Goal: Navigation & Orientation: Find specific page/section

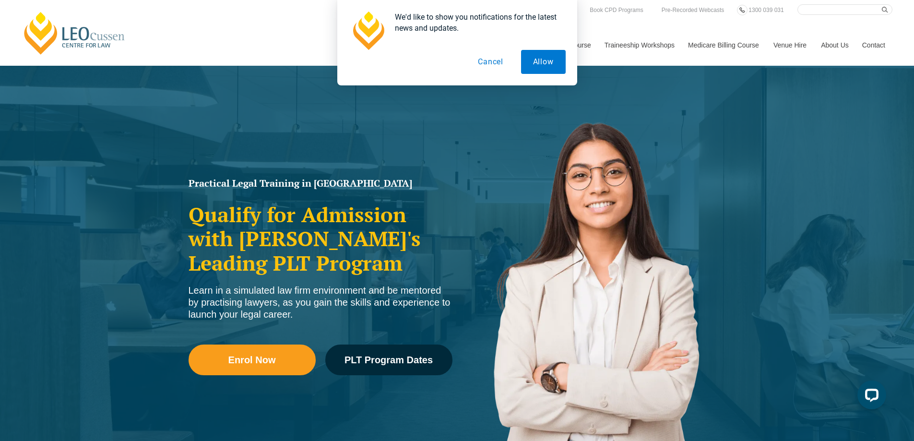
click at [498, 59] on button "Cancel" at bounding box center [490, 62] width 49 height 24
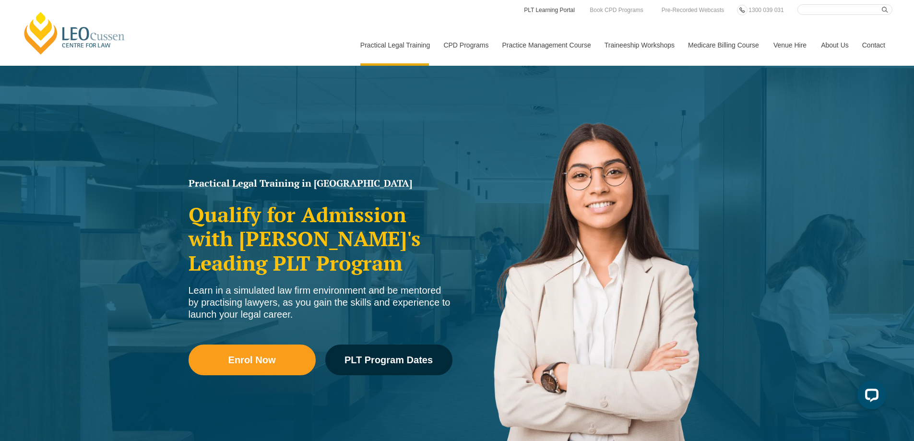
click at [554, 13] on link "PLT Learning Portal" at bounding box center [549, 10] width 53 height 11
